Goal: Task Accomplishment & Management: Use online tool/utility

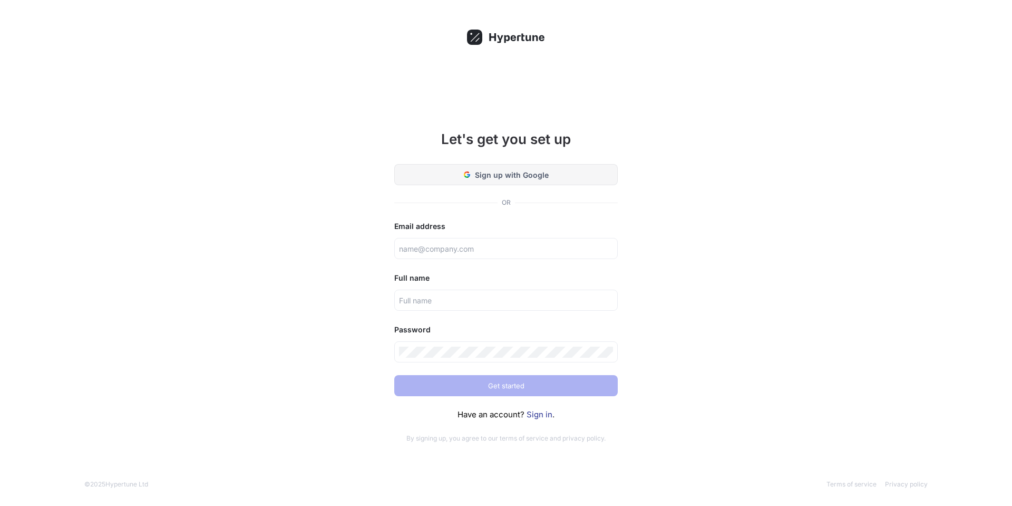
click at [491, 167] on button "Sign up with Google" at bounding box center [506, 174] width 224 height 21
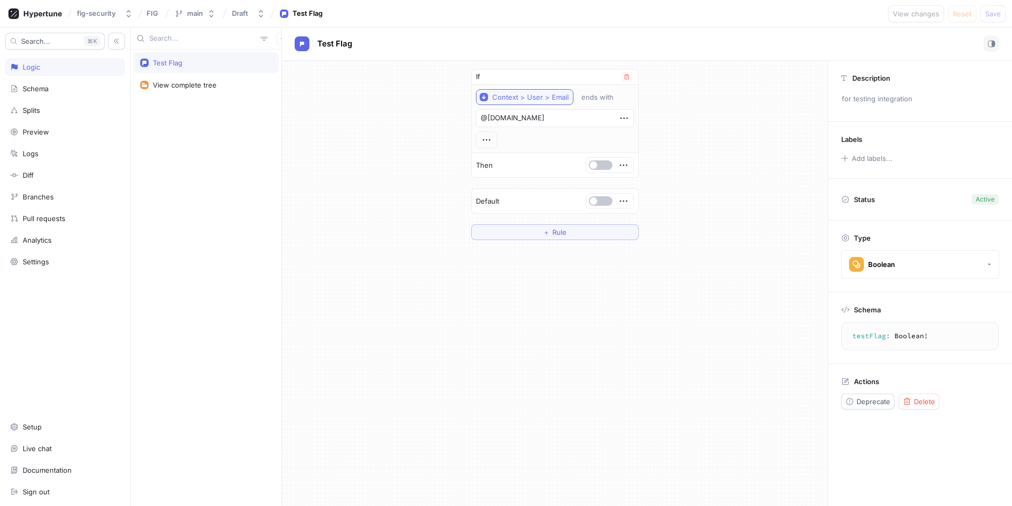
click at [554, 99] on div "Context > User > Email" at bounding box center [531, 97] width 76 height 9
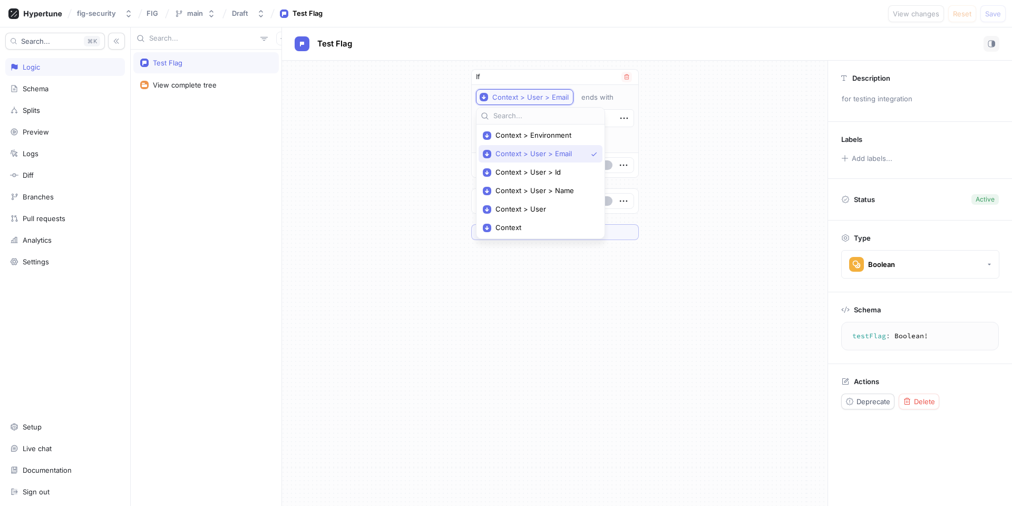
click at [554, 99] on div "Context > User > Email" at bounding box center [531, 97] width 76 height 9
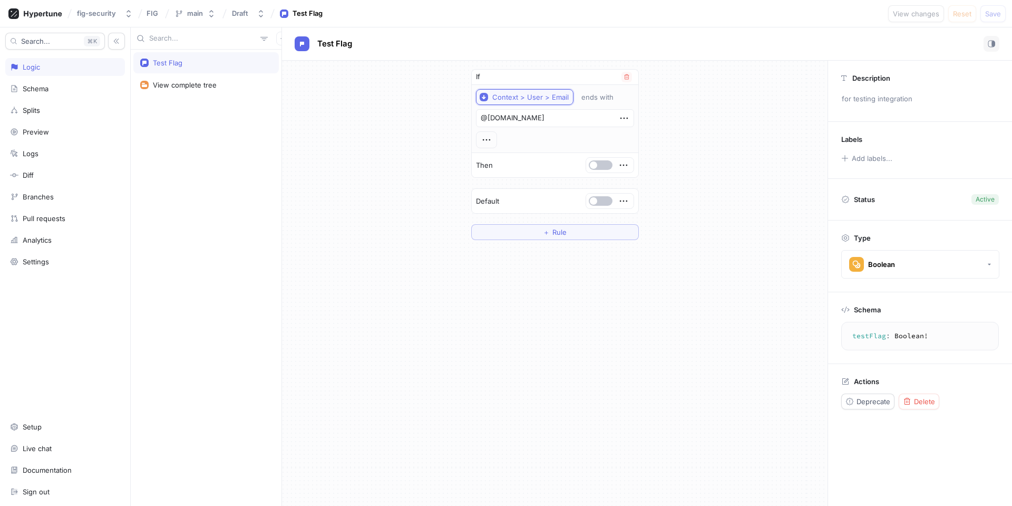
click at [554, 99] on div "Context > User > Email" at bounding box center [531, 97] width 76 height 9
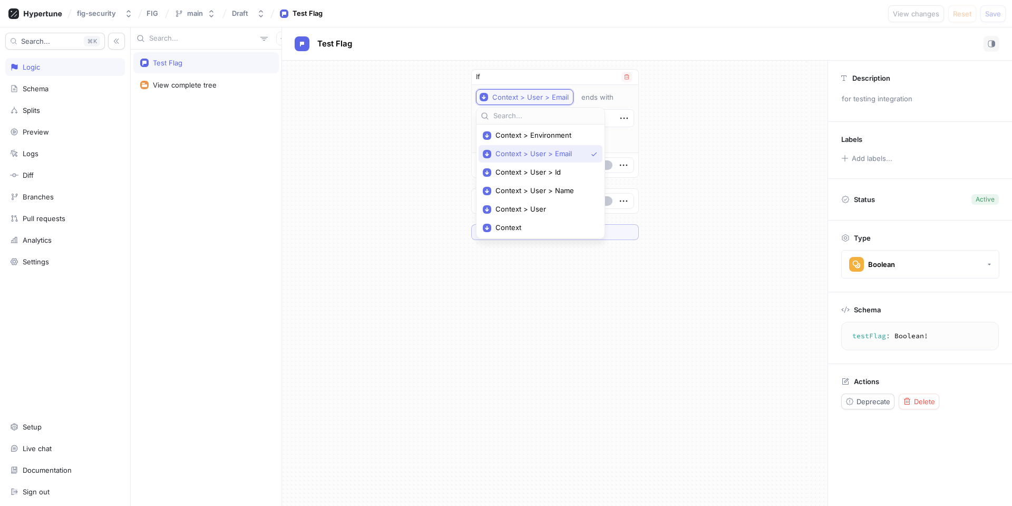
click at [554, 99] on div "Context > User > Email" at bounding box center [531, 97] width 76 height 9
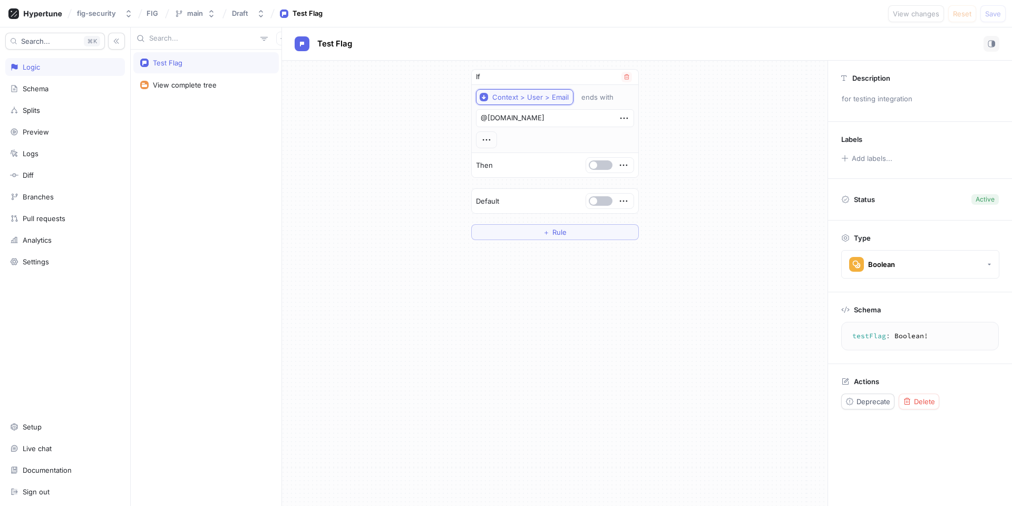
click at [554, 99] on div "Context > User > Email" at bounding box center [531, 97] width 76 height 9
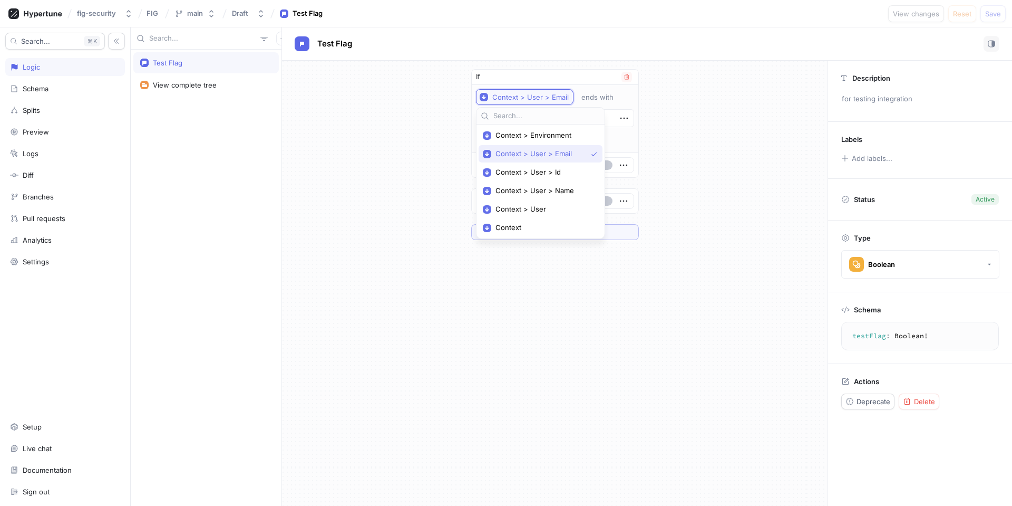
click at [554, 99] on div "Context > User > Email" at bounding box center [531, 97] width 76 height 9
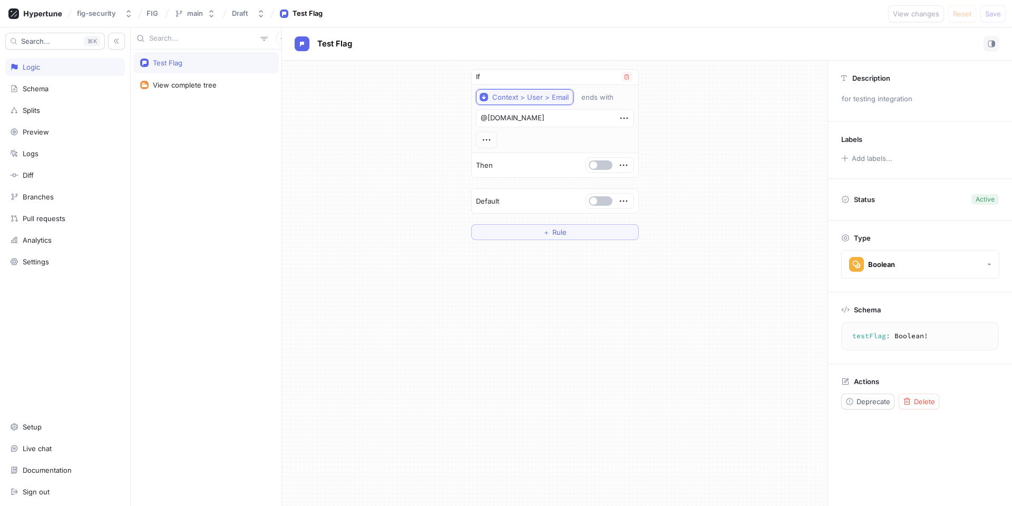
click at [556, 95] on div "Context > User > Email" at bounding box center [531, 97] width 76 height 9
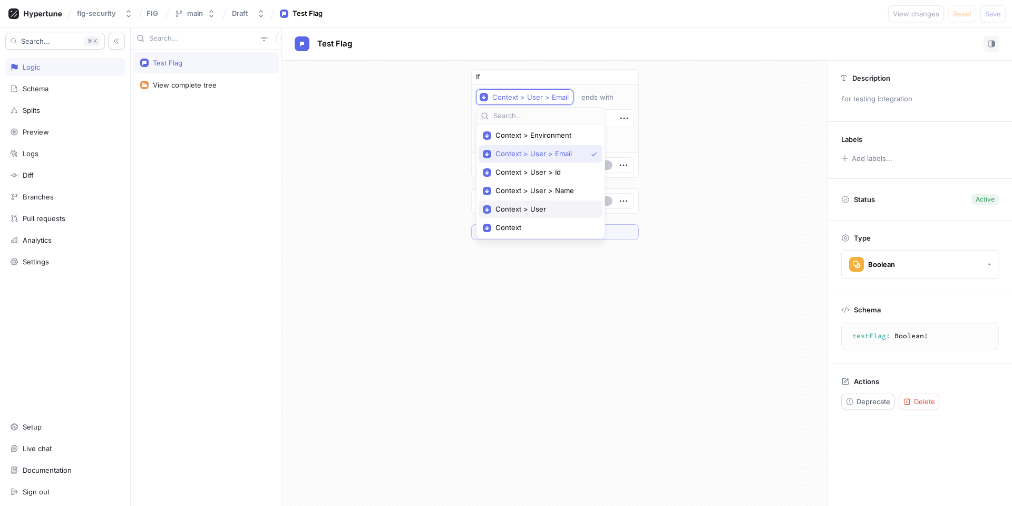
click at [524, 205] on span "Context > User" at bounding box center [545, 209] width 98 height 9
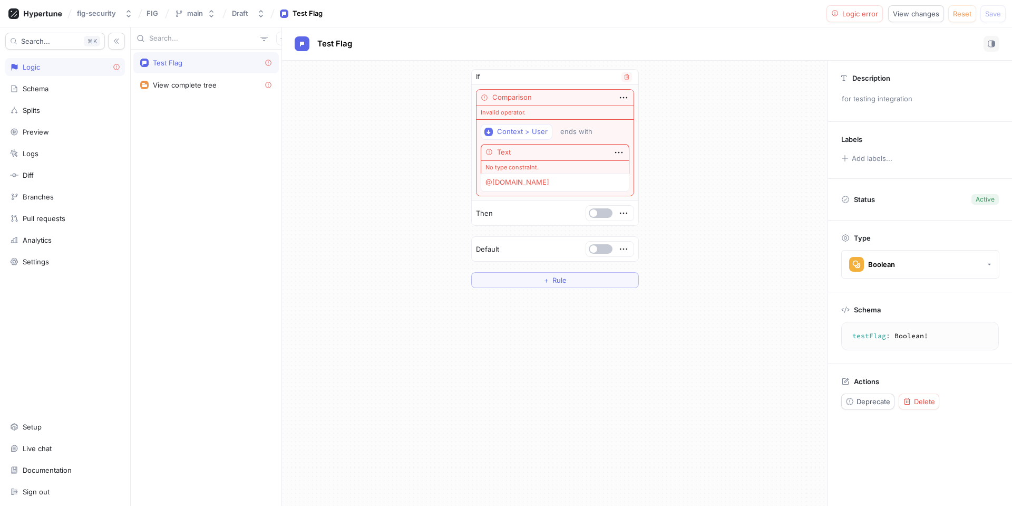
click at [516, 98] on div "Comparison" at bounding box center [513, 97] width 40 height 11
click at [499, 131] on div "Context > User" at bounding box center [522, 131] width 51 height 9
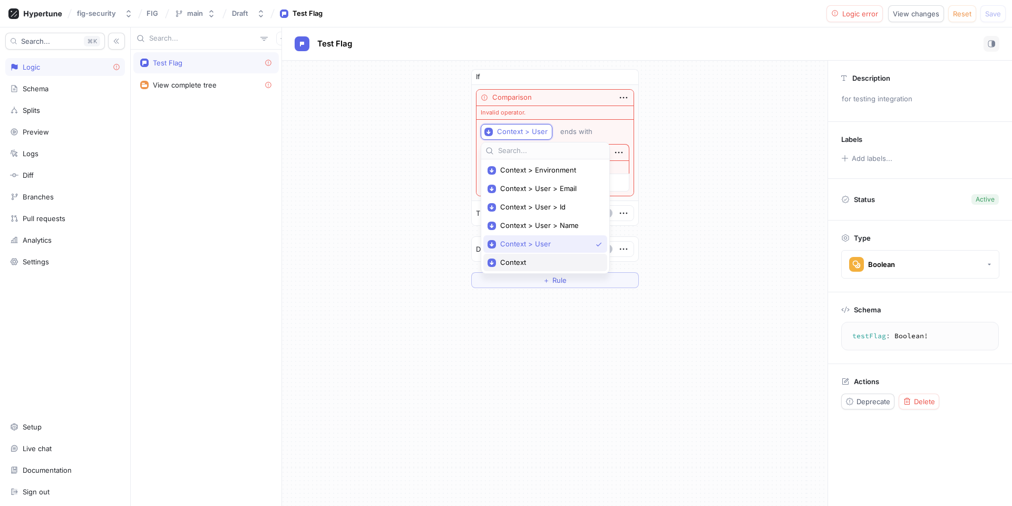
click at [514, 260] on span "Context" at bounding box center [549, 262] width 98 height 9
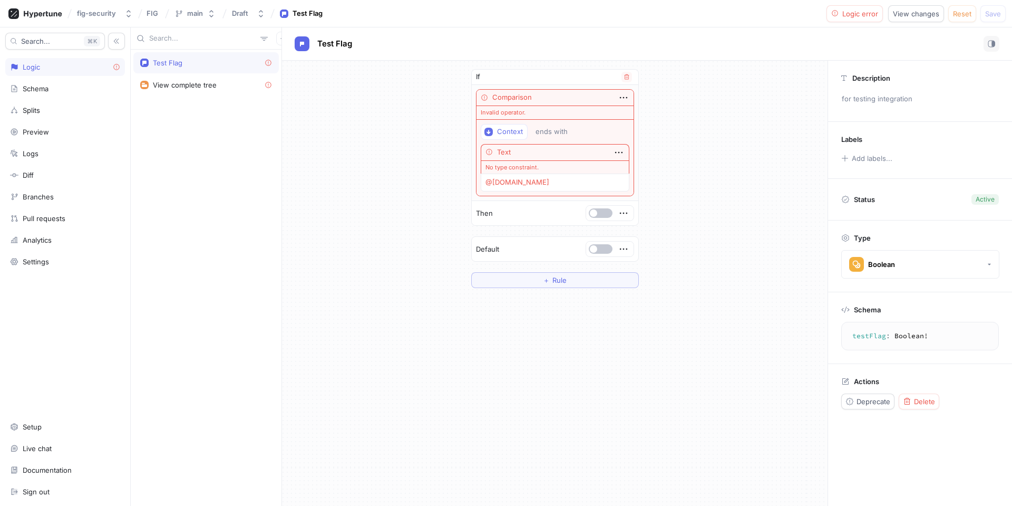
click at [508, 149] on div "Text" at bounding box center [504, 152] width 14 height 11
click at [508, 164] on div "No type constraint." at bounding box center [555, 167] width 149 height 14
click at [509, 179] on textarea "@[DOMAIN_NAME]" at bounding box center [555, 182] width 149 height 18
click at [509, 128] on div "Context" at bounding box center [510, 131] width 26 height 9
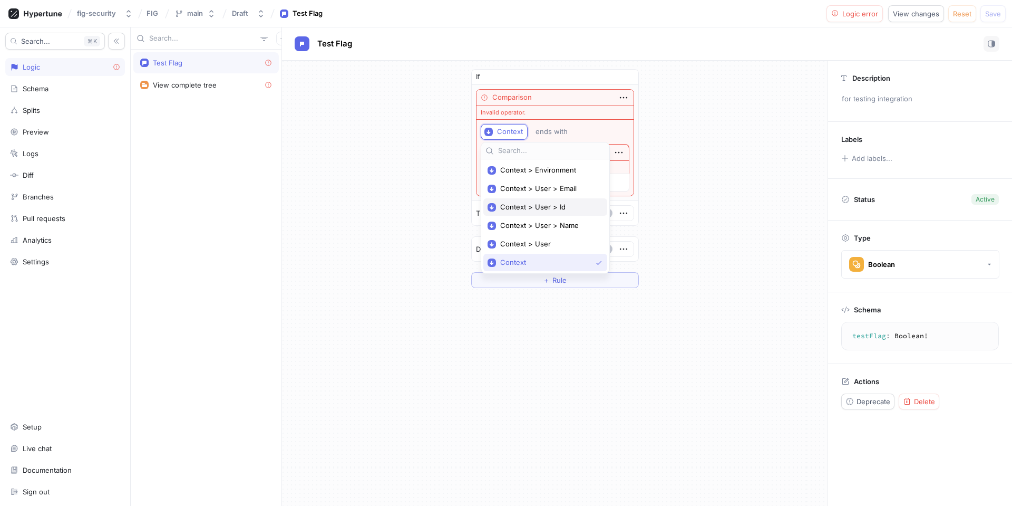
click at [515, 209] on span "Context > User > Id" at bounding box center [549, 206] width 98 height 9
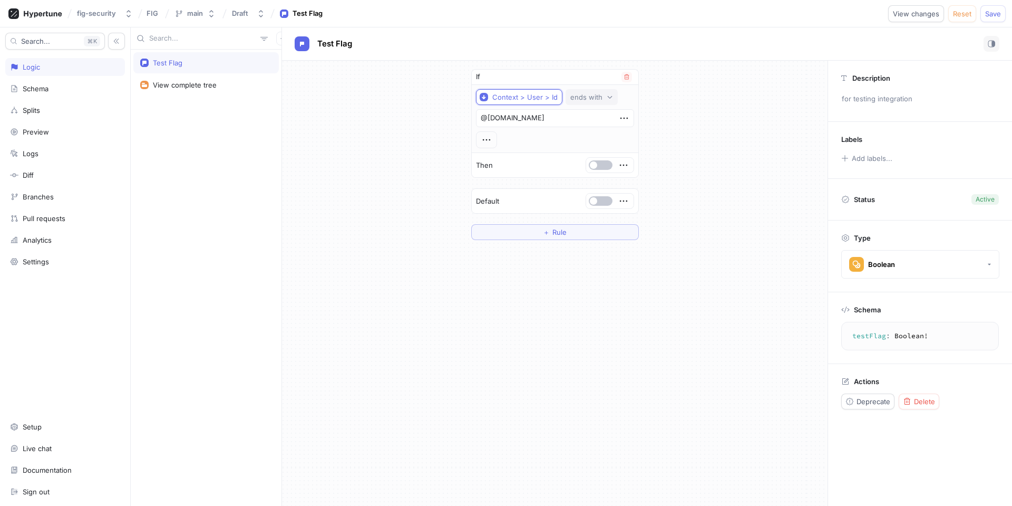
click at [578, 97] on div "ends with" at bounding box center [587, 97] width 32 height 9
click at [522, 98] on div "Context > User > Id" at bounding box center [525, 97] width 65 height 9
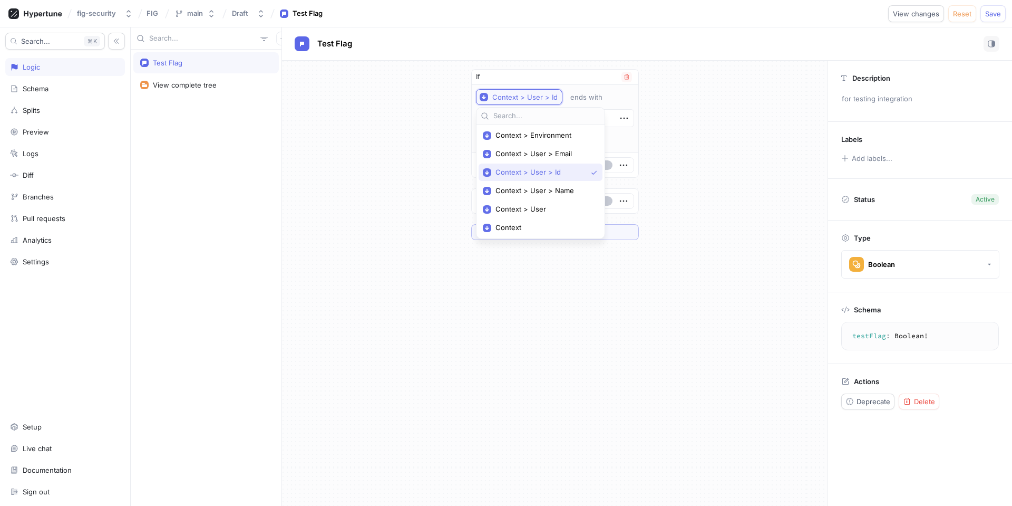
click at [522, 98] on div "Context > User > Id" at bounding box center [525, 97] width 65 height 9
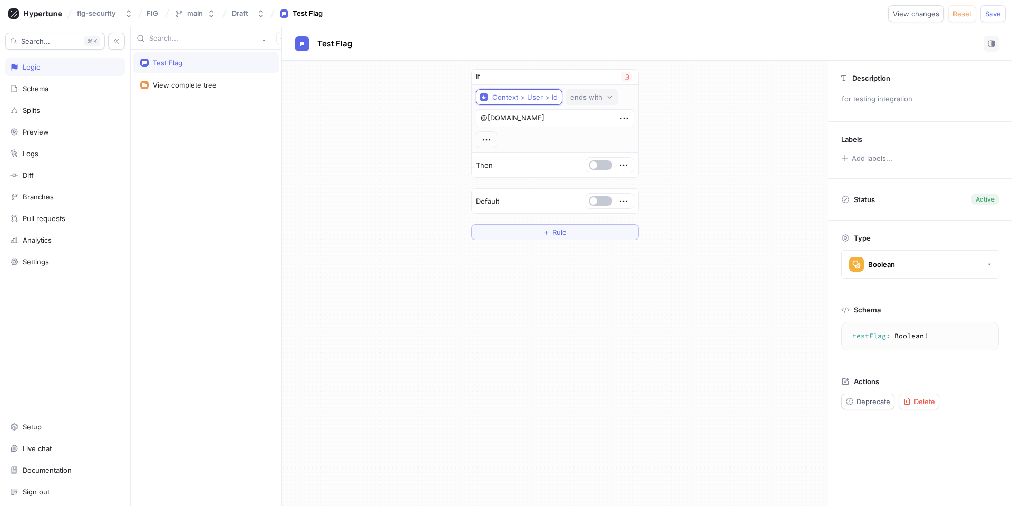
click at [598, 98] on div "ends with" at bounding box center [587, 97] width 32 height 9
click at [540, 93] on div "Context > User > Id" at bounding box center [525, 97] width 65 height 9
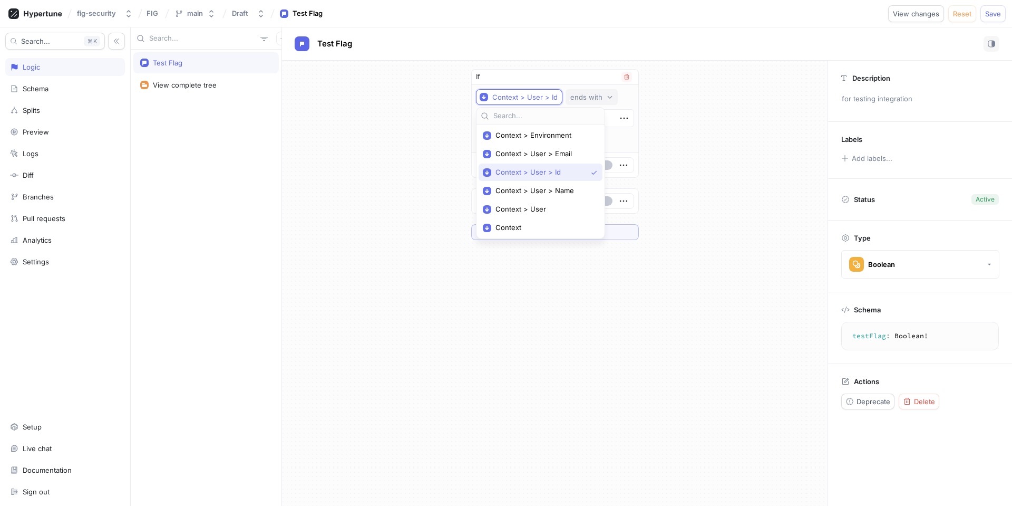
click at [576, 93] on div "ends with" at bounding box center [587, 97] width 32 height 9
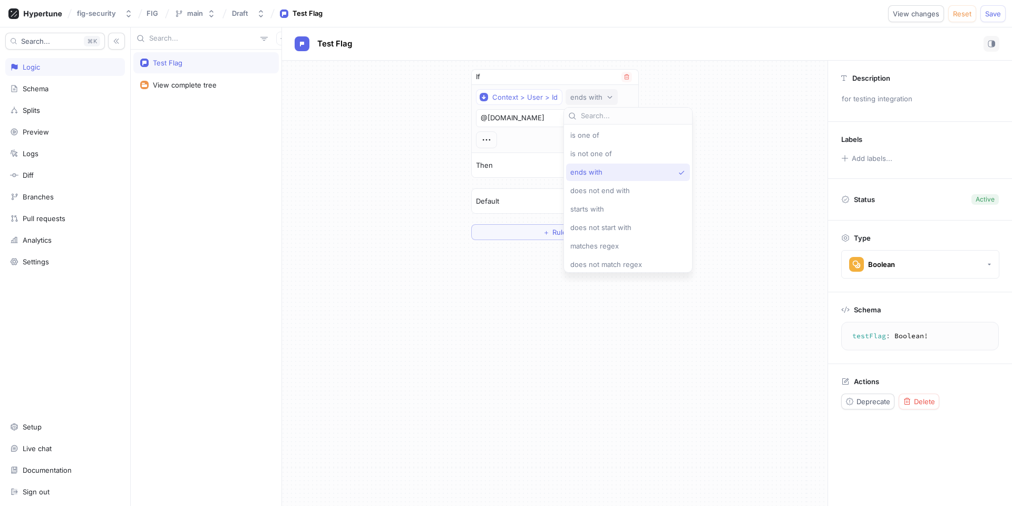
click at [580, 93] on div "ends with" at bounding box center [587, 97] width 32 height 9
click at [585, 132] on span "is one of" at bounding box center [585, 135] width 29 height 9
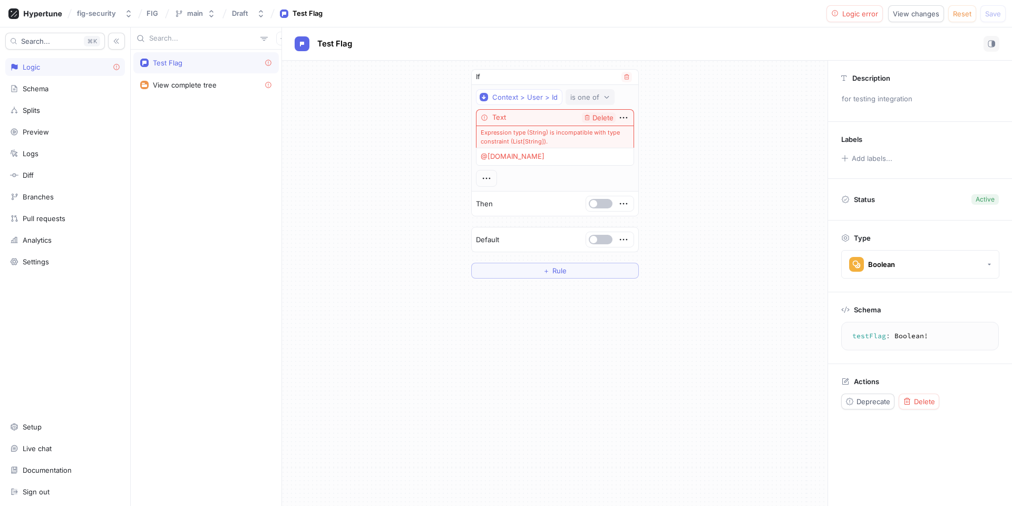
click at [586, 99] on div "is one of" at bounding box center [585, 97] width 29 height 9
click at [593, 147] on div "is not one of" at bounding box center [628, 153] width 124 height 17
click at [578, 97] on div "is not one of" at bounding box center [592, 97] width 42 height 9
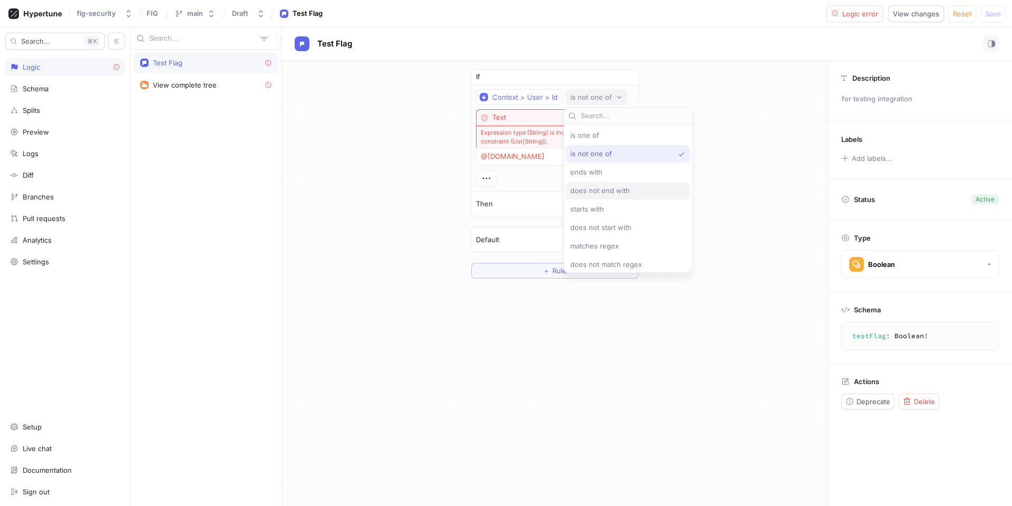
click at [587, 184] on div "does not end with" at bounding box center [628, 190] width 124 height 17
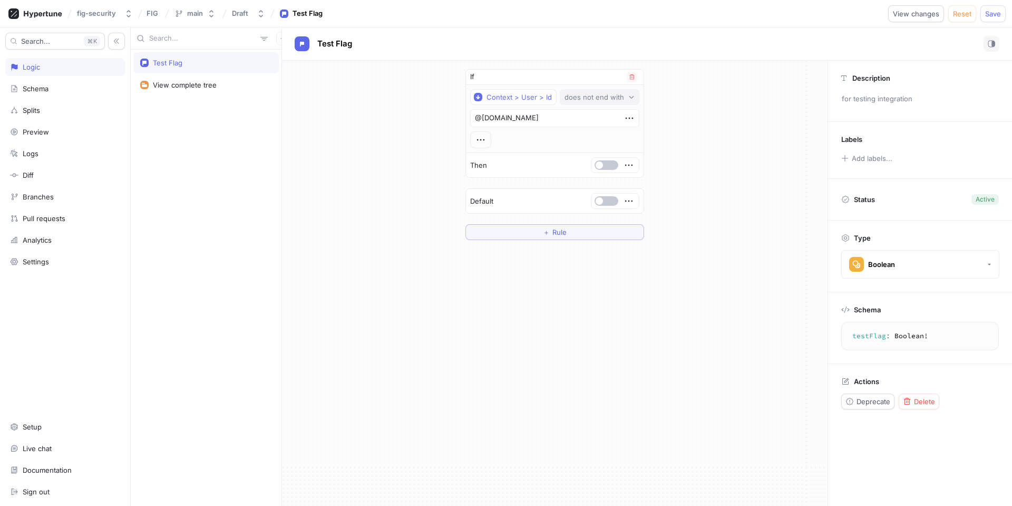
click at [574, 99] on div "does not end with" at bounding box center [595, 97] width 60 height 9
click at [581, 168] on span "ends with" at bounding box center [583, 172] width 32 height 9
click at [584, 97] on div "ends with" at bounding box center [587, 97] width 32 height 9
click at [597, 137] on span "is one of" at bounding box center [585, 135] width 29 height 9
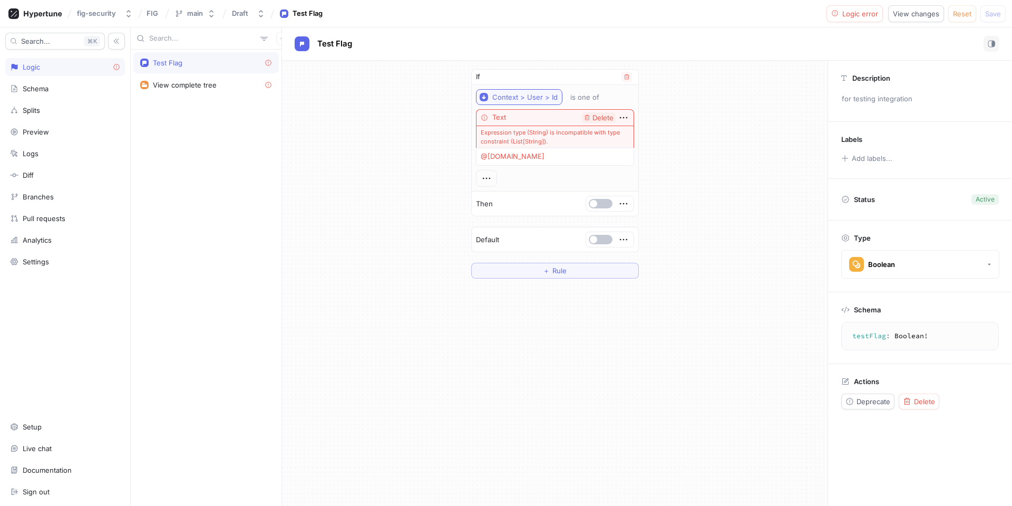
click at [525, 93] on div "Context > User > Id" at bounding box center [525, 97] width 65 height 9
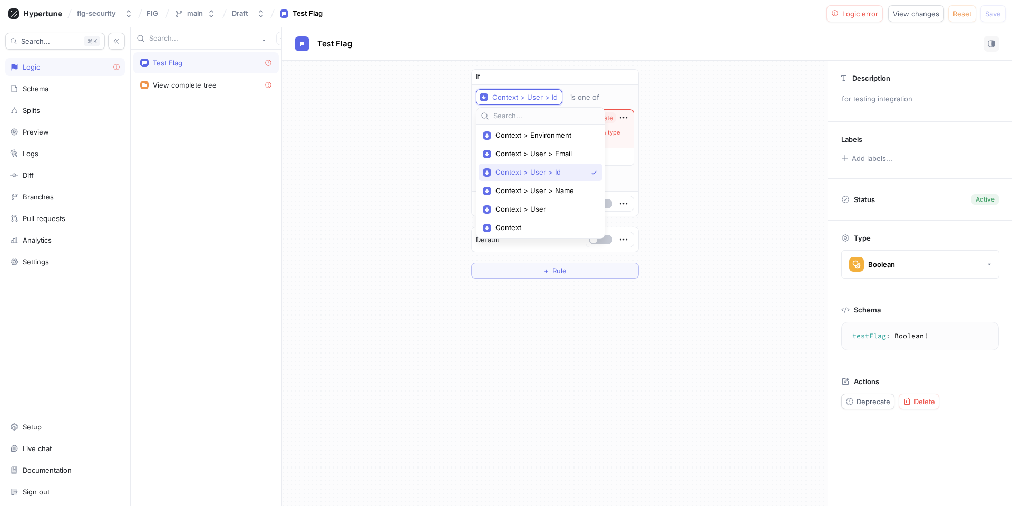
click at [444, 167] on div "If Context > User > Id is one of Text Delete Expression type (String) is incomp…" at bounding box center [555, 174] width 546 height 226
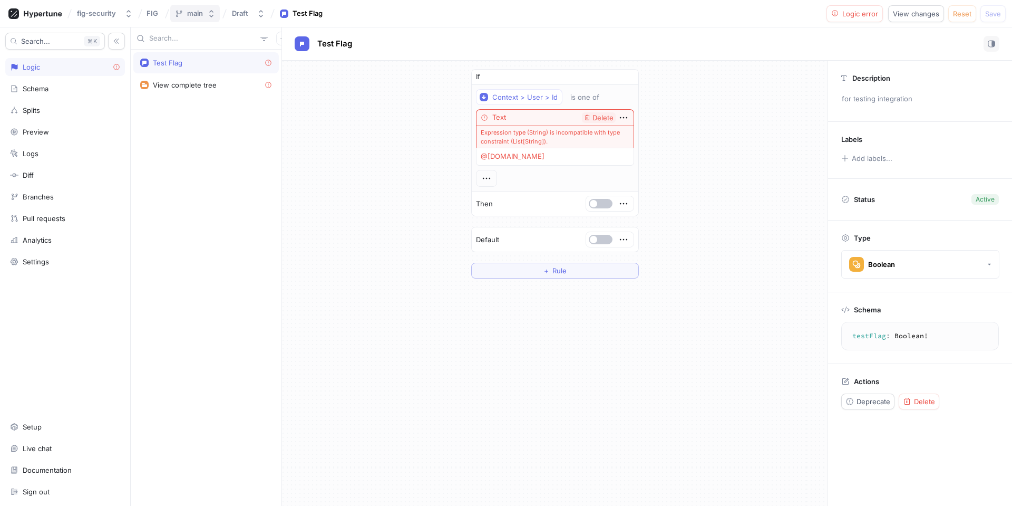
click at [209, 16] on icon "button" at bounding box center [211, 13] width 8 height 8
click at [254, 14] on button "Draft" at bounding box center [249, 13] width 42 height 17
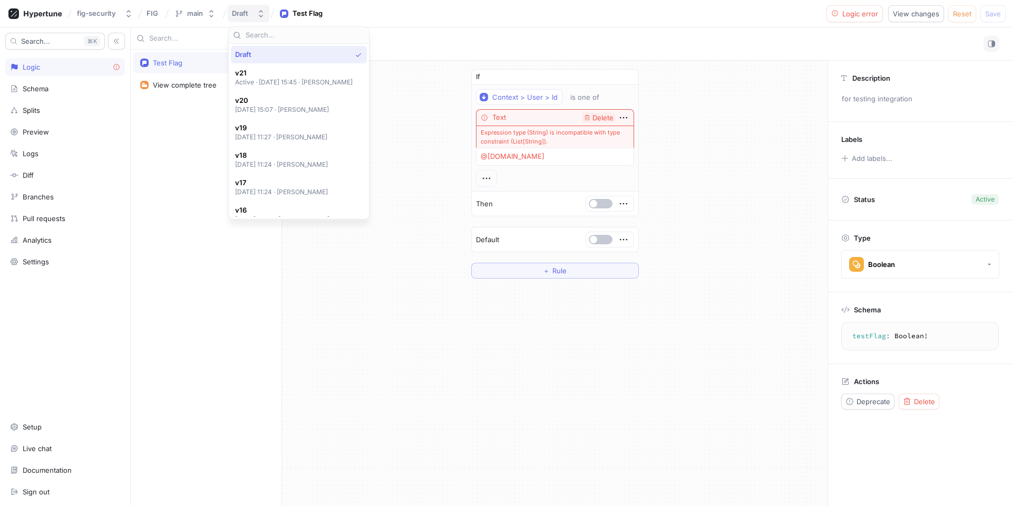
click at [254, 14] on button "Draft" at bounding box center [249, 13] width 42 height 17
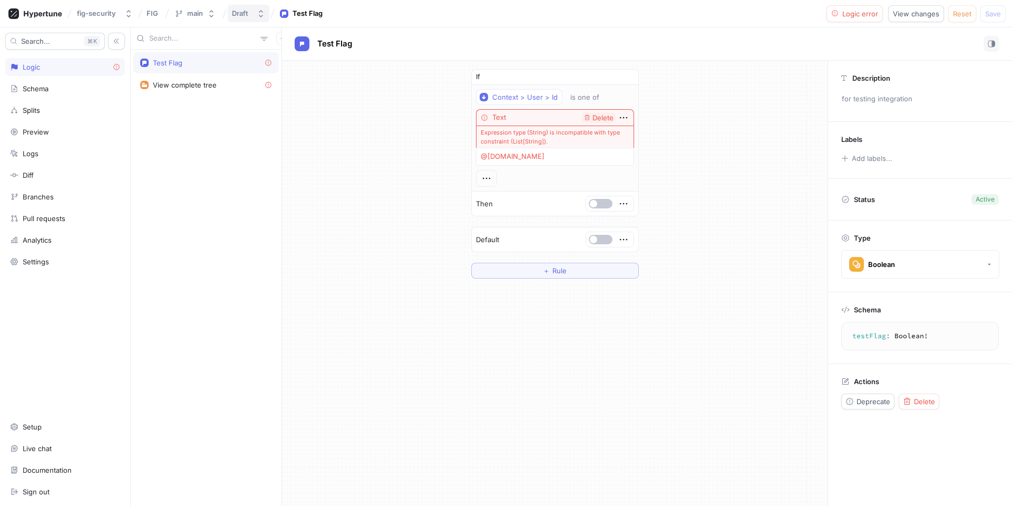
click at [259, 13] on icon "button" at bounding box center [261, 13] width 8 height 8
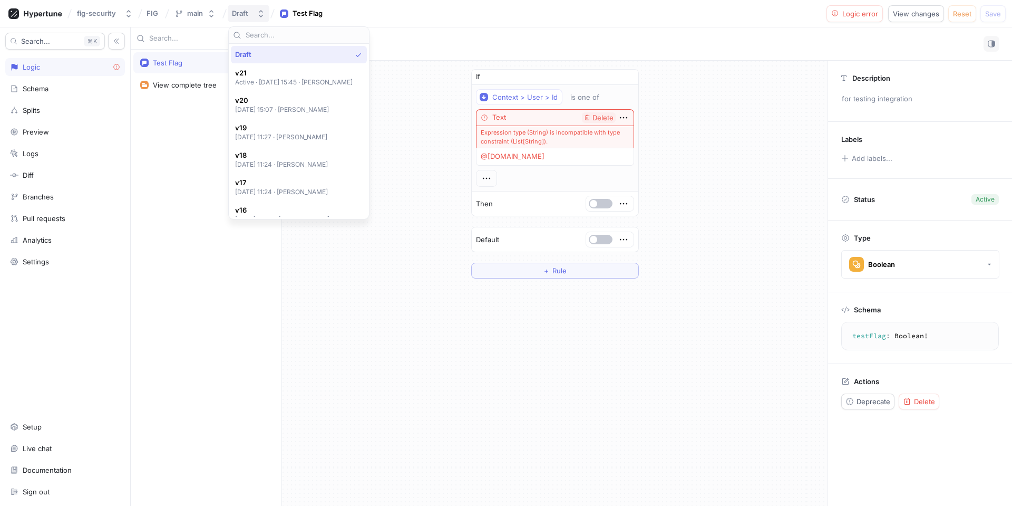
click at [259, 13] on icon "button" at bounding box center [261, 13] width 8 height 8
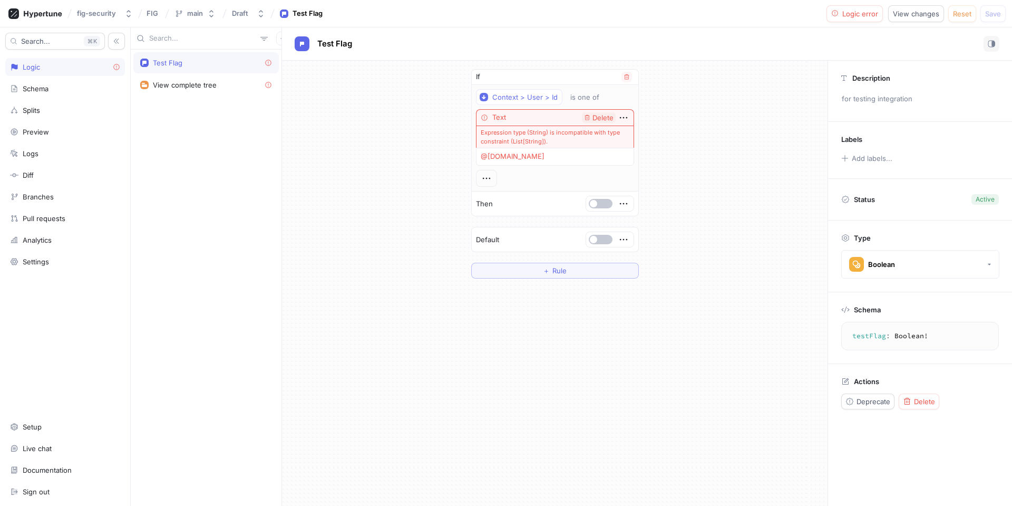
click at [552, 116] on div "Text Delete" at bounding box center [555, 117] width 158 height 16
click at [621, 119] on icon "button" at bounding box center [624, 118] width 12 height 12
click at [491, 159] on textarea "@[DOMAIN_NAME]" at bounding box center [555, 157] width 158 height 18
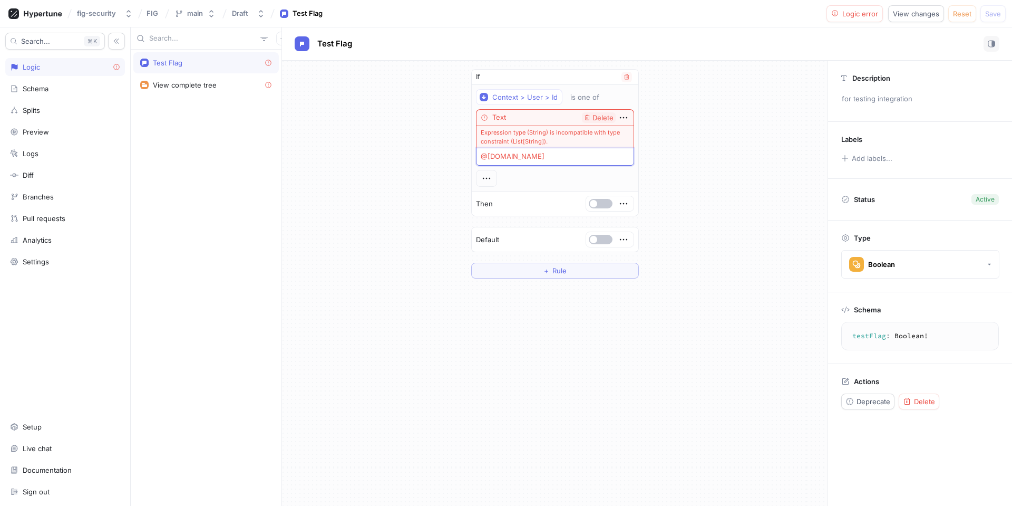
click at [491, 159] on textarea "@[DOMAIN_NAME]" at bounding box center [555, 157] width 158 height 18
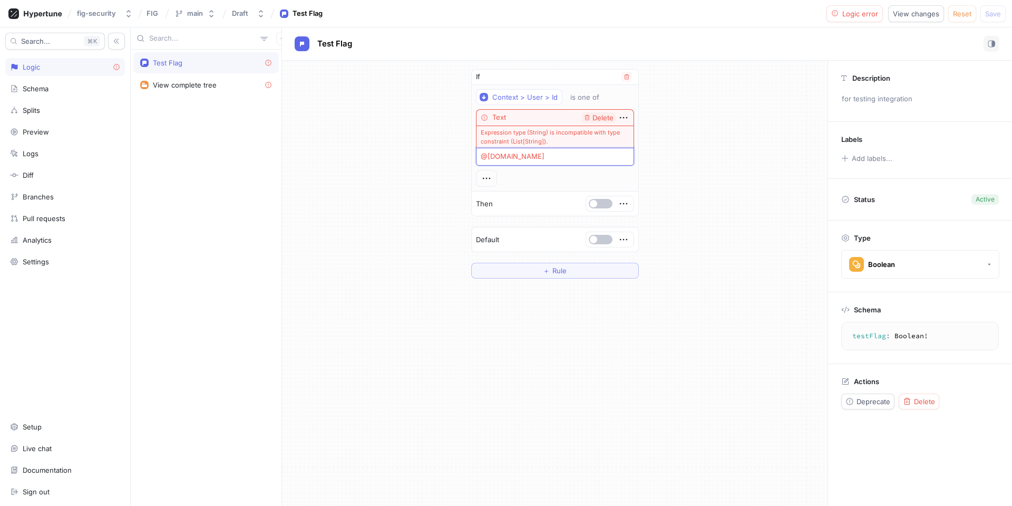
click at [491, 159] on textarea "@[DOMAIN_NAME]" at bounding box center [555, 157] width 158 height 18
click at [485, 156] on textarea "@[DOMAIN_NAME]" at bounding box center [555, 157] width 158 height 18
drag, startPoint x: 480, startPoint y: 156, endPoint x: 552, endPoint y: 159, distance: 71.8
click at [552, 159] on textarea "@[DOMAIN_NAME]" at bounding box center [555, 157] width 158 height 18
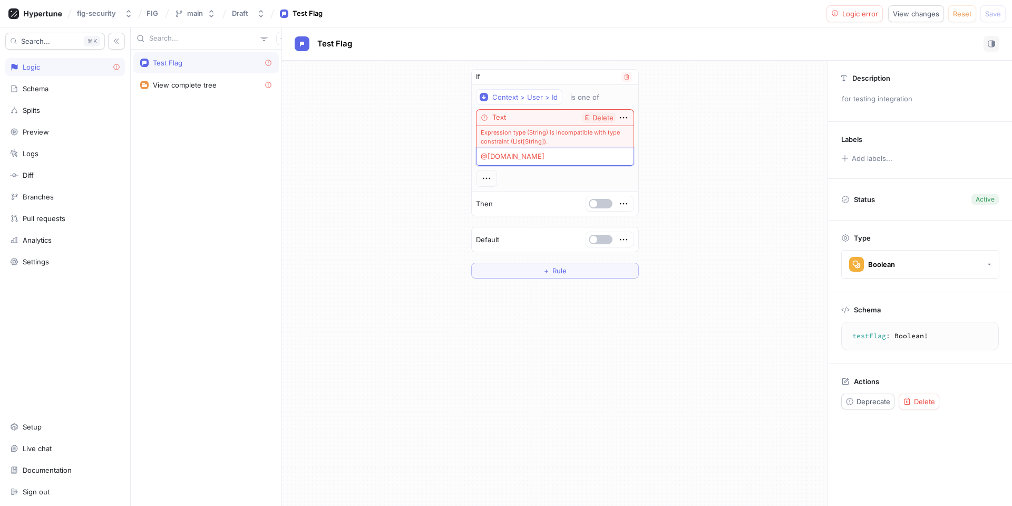
click at [552, 159] on textarea "@[DOMAIN_NAME]" at bounding box center [555, 157] width 158 height 18
drag, startPoint x: 548, startPoint y: 159, endPoint x: 456, endPoint y: 159, distance: 92.3
click at [456, 159] on div "If Context > User > Id is one of Text Delete Expression type (String) is incomp…" at bounding box center [555, 174] width 546 height 226
click at [268, 64] on icon at bounding box center [269, 63] width 8 height 8
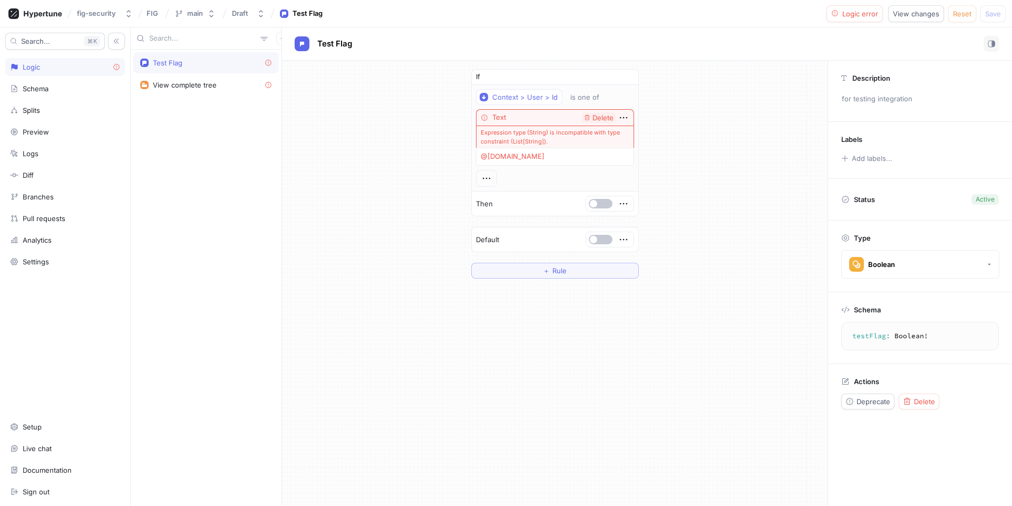
click at [245, 64] on div "Test Flag" at bounding box center [206, 63] width 132 height 8
click at [234, 90] on div "View complete tree" at bounding box center [206, 84] width 146 height 21
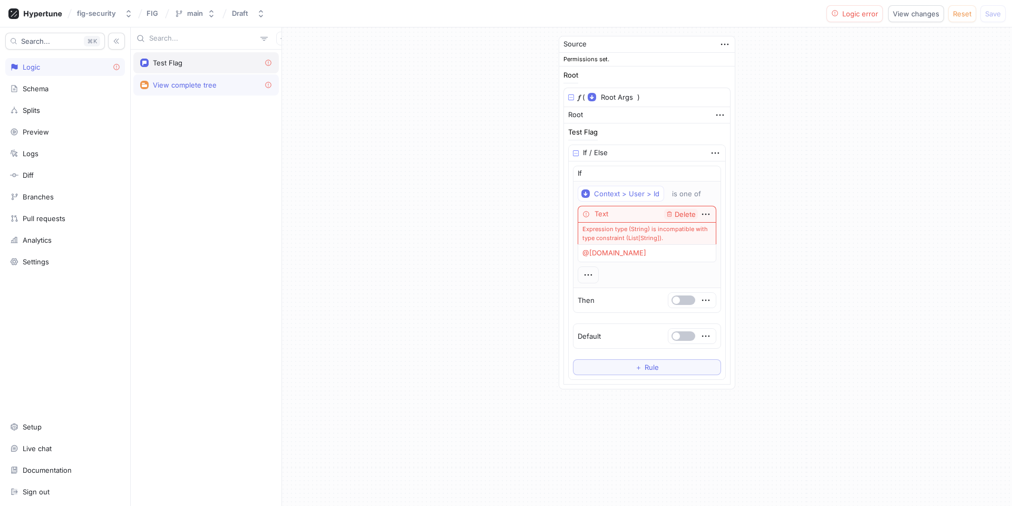
click at [213, 69] on div "Test Flag" at bounding box center [206, 62] width 146 height 21
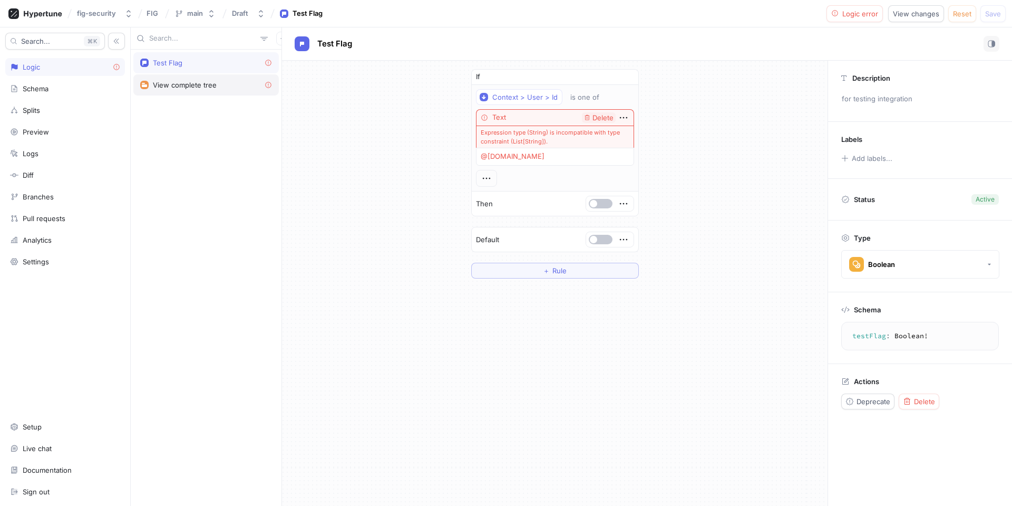
click at [216, 85] on div "View complete tree" at bounding box center [206, 85] width 132 height 8
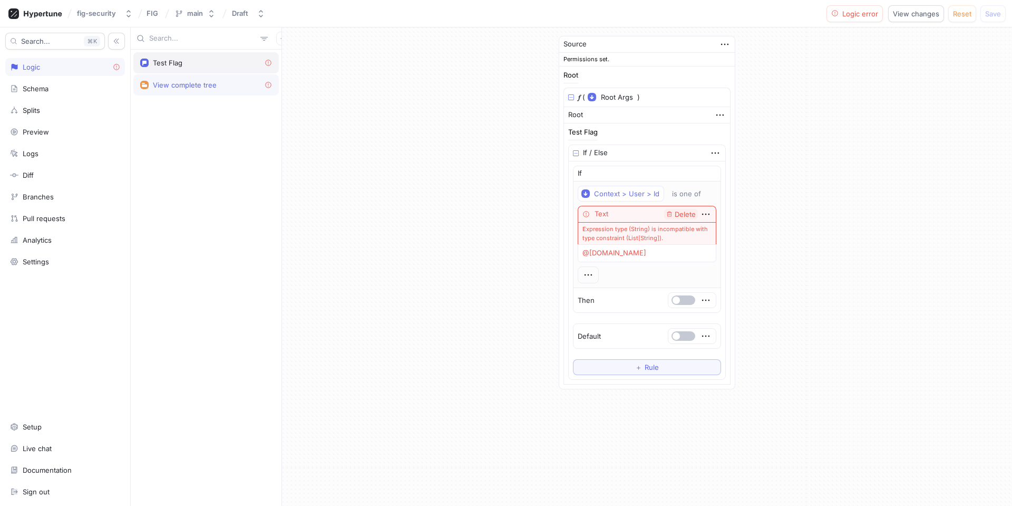
click at [197, 63] on div "Test Flag" at bounding box center [206, 63] width 132 height 8
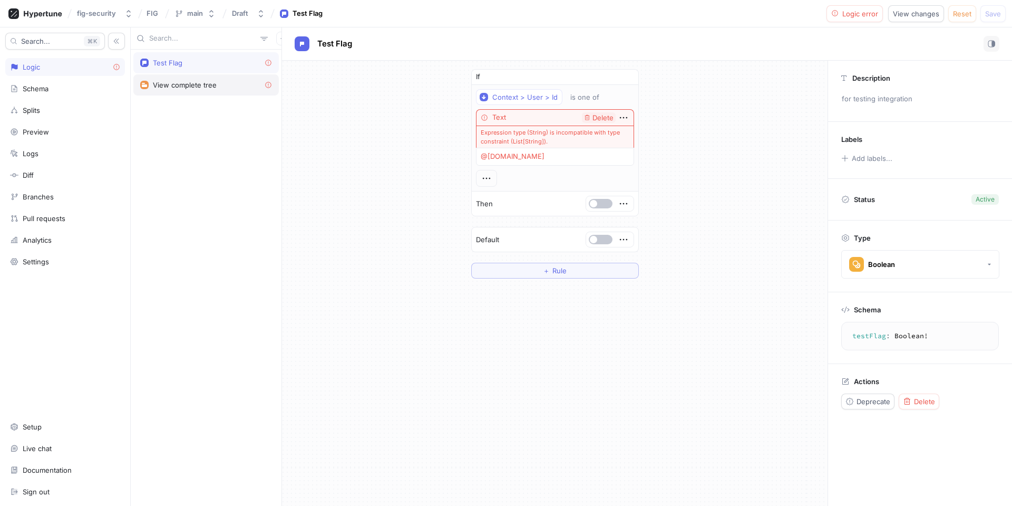
click at [197, 80] on div "View complete tree" at bounding box center [206, 84] width 146 height 21
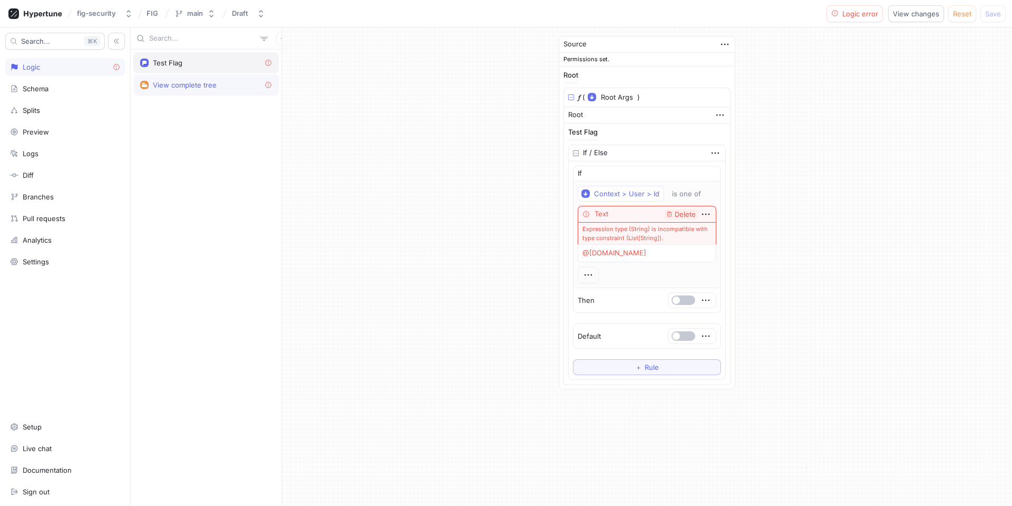
click at [190, 70] on div "Test Flag" at bounding box center [206, 62] width 146 height 21
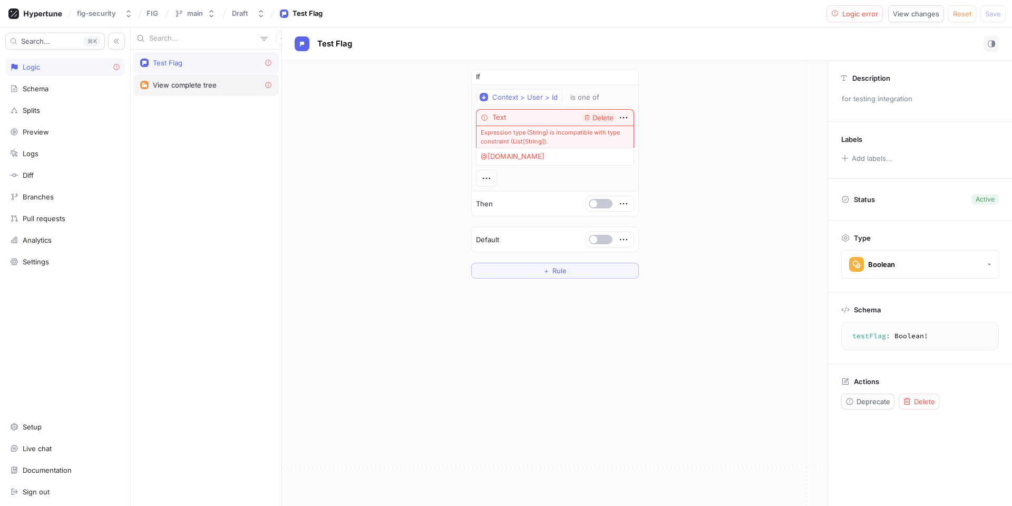
click at [203, 83] on div "View complete tree" at bounding box center [185, 85] width 64 height 8
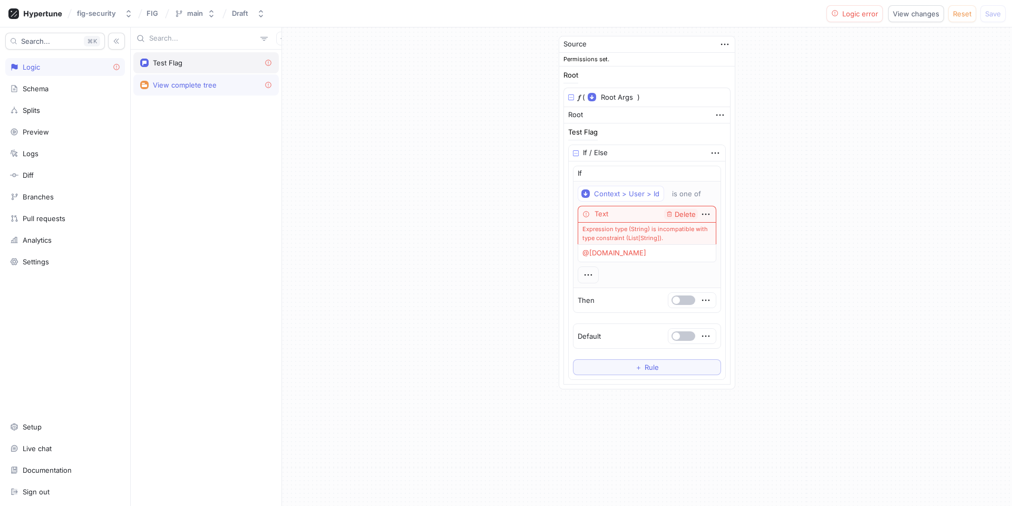
click at [191, 68] on div "Test Flag" at bounding box center [206, 62] width 146 height 21
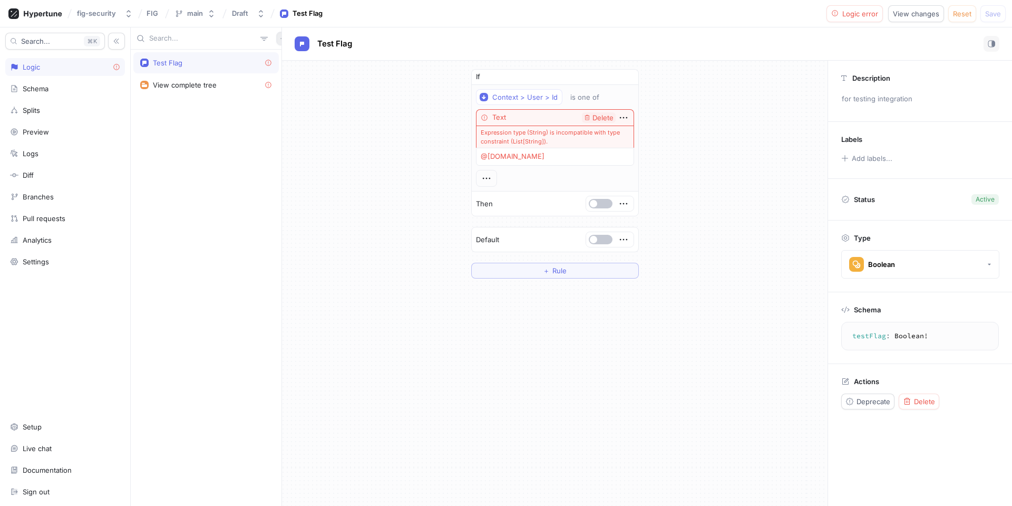
click at [280, 41] on icon "button" at bounding box center [283, 38] width 6 height 6
click at [275, 58] on icon at bounding box center [278, 59] width 6 height 6
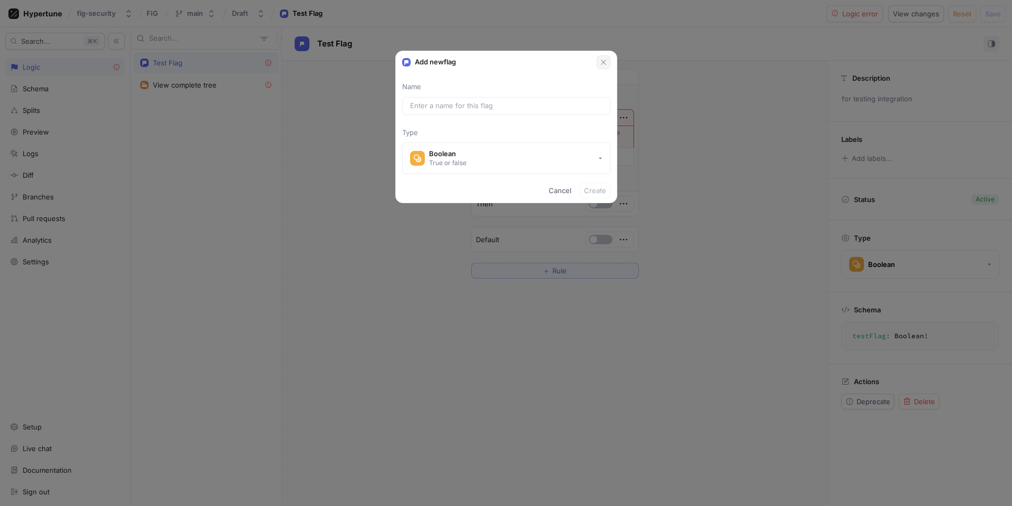
click at [600, 58] on icon "button" at bounding box center [604, 62] width 8 height 8
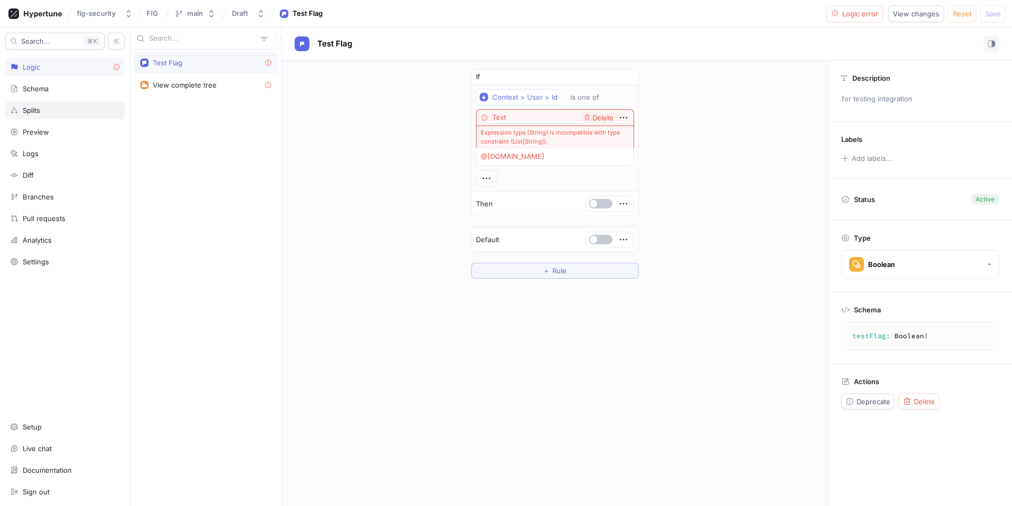
click at [29, 108] on div "Splits" at bounding box center [31, 110] width 17 height 8
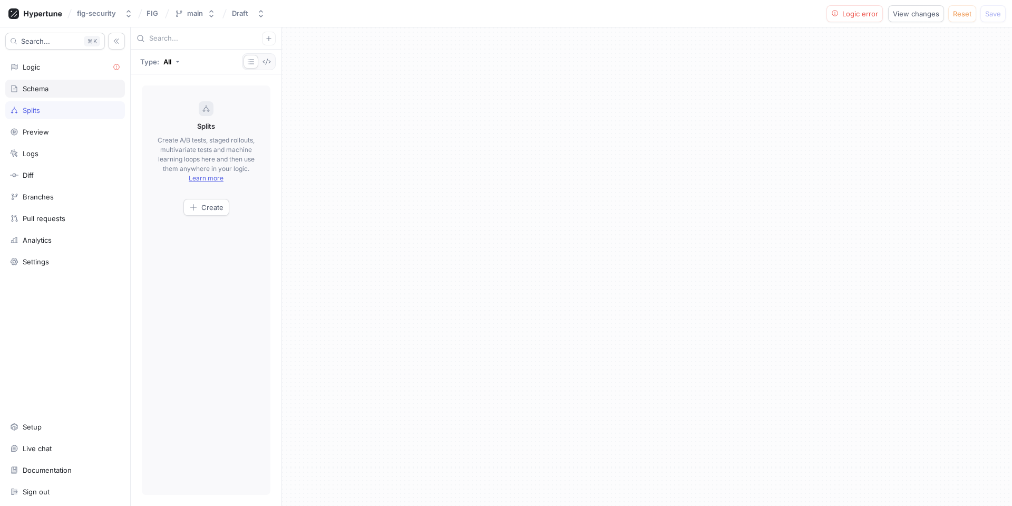
click at [33, 92] on div "Schema" at bounding box center [36, 88] width 26 height 8
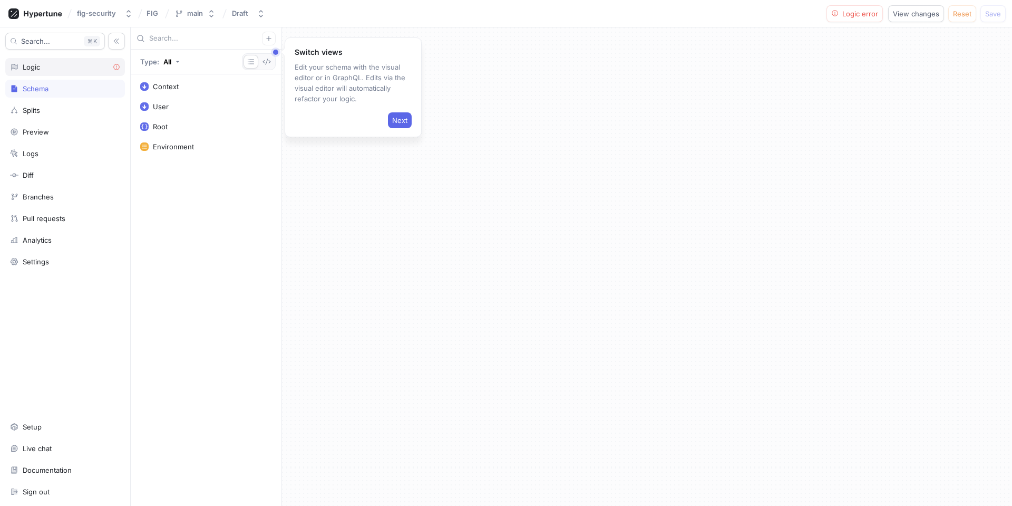
click at [27, 59] on div "Logic" at bounding box center [65, 67] width 120 height 18
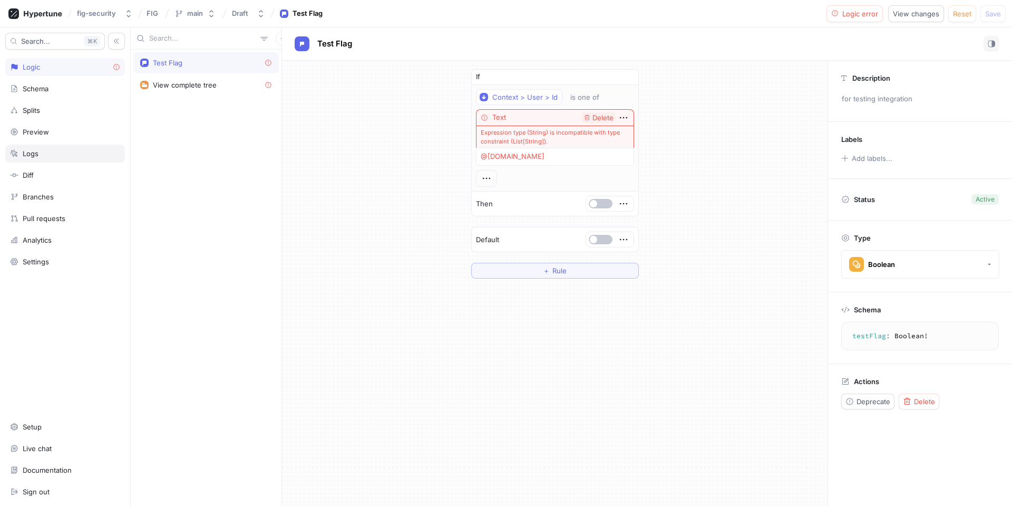
click at [40, 151] on div "Logs" at bounding box center [65, 153] width 110 height 8
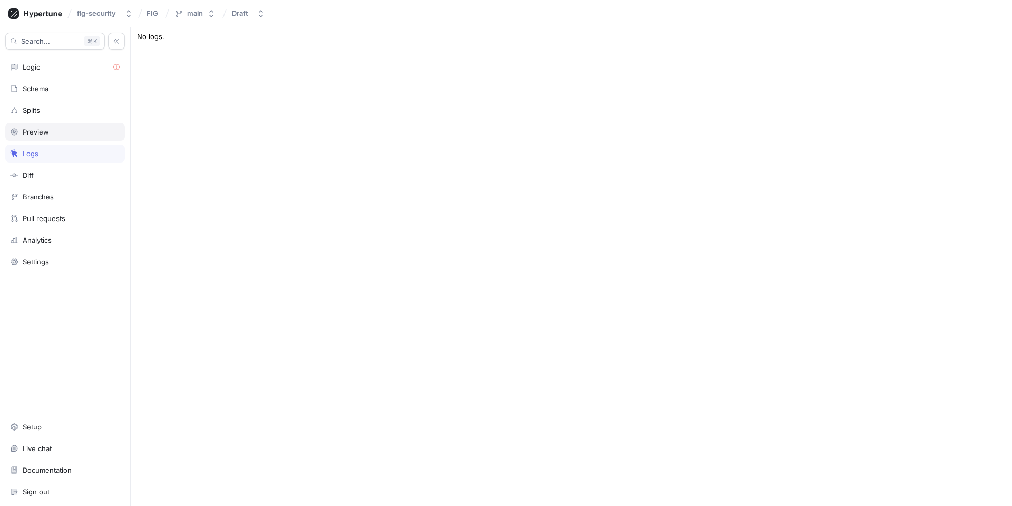
click at [35, 129] on div "Preview" at bounding box center [36, 132] width 26 height 8
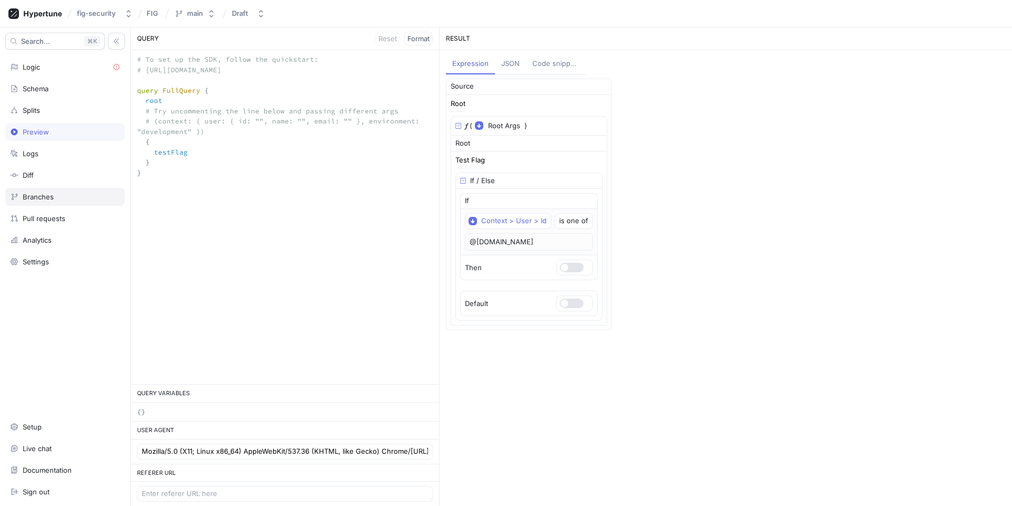
click at [40, 194] on div "Branches" at bounding box center [38, 196] width 31 height 8
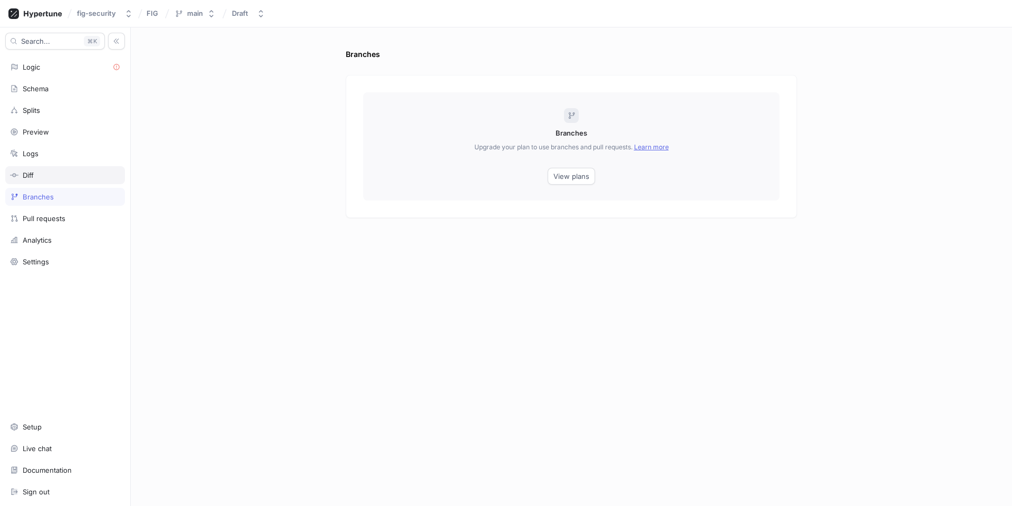
click at [31, 172] on div "Diff" at bounding box center [28, 175] width 11 height 8
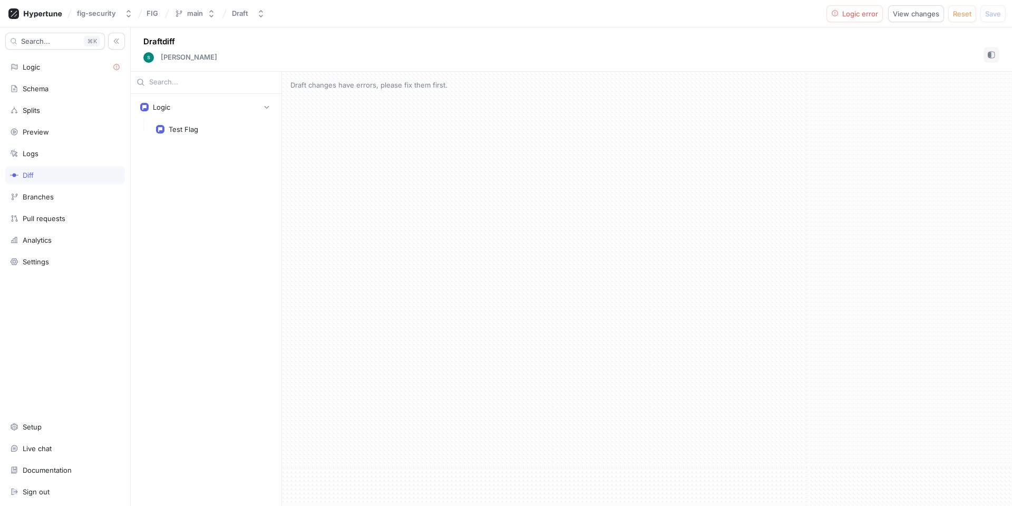
type textarea "x"
